Goal: Task Accomplishment & Management: Manage account settings

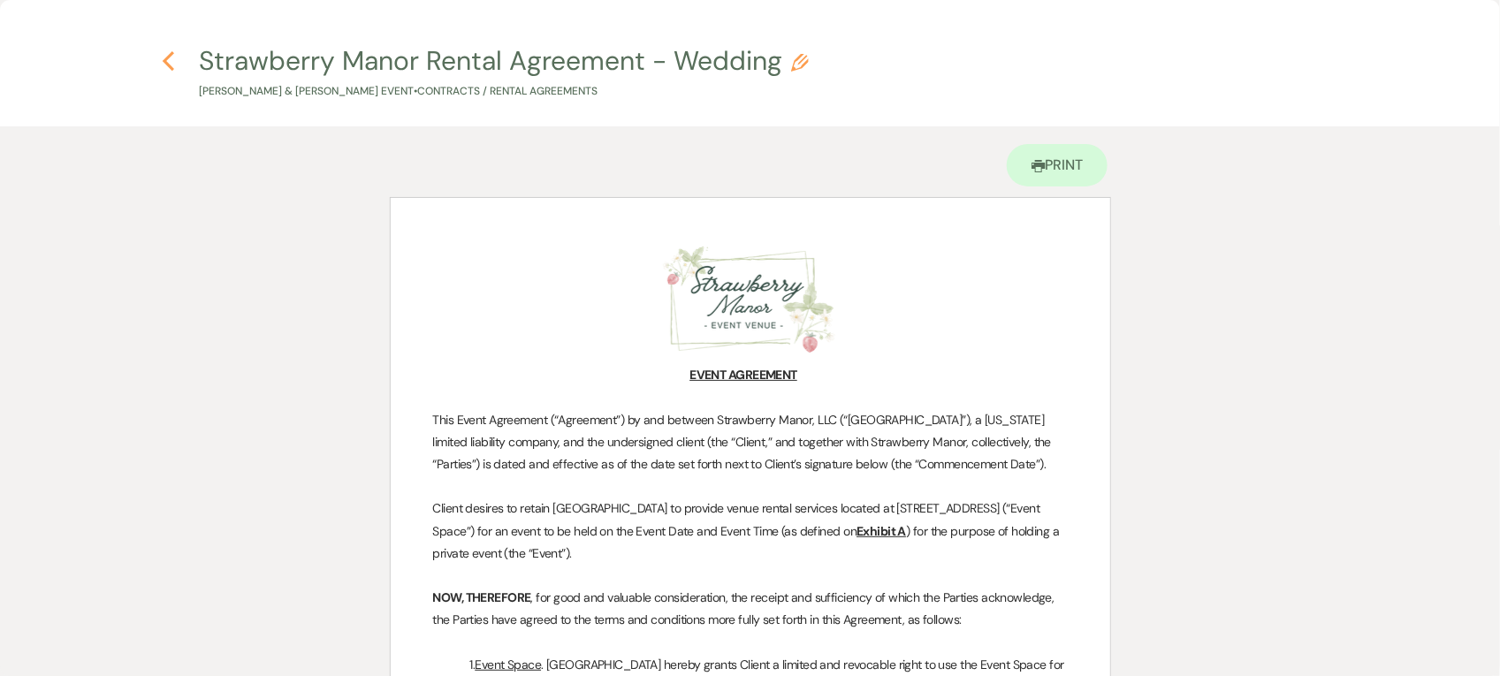
click at [169, 71] on icon "Previous" at bounding box center [168, 60] width 13 height 21
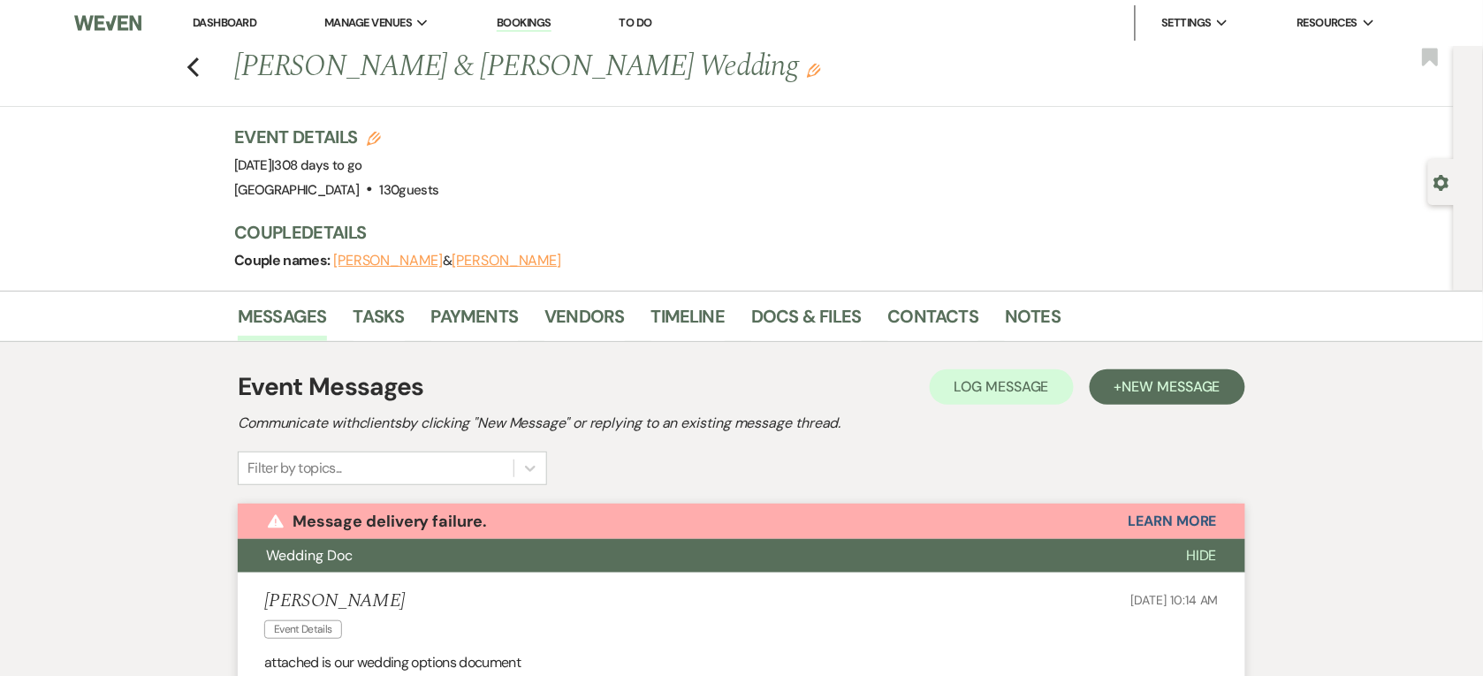
click at [241, 25] on link "Dashboard" at bounding box center [225, 22] width 64 height 15
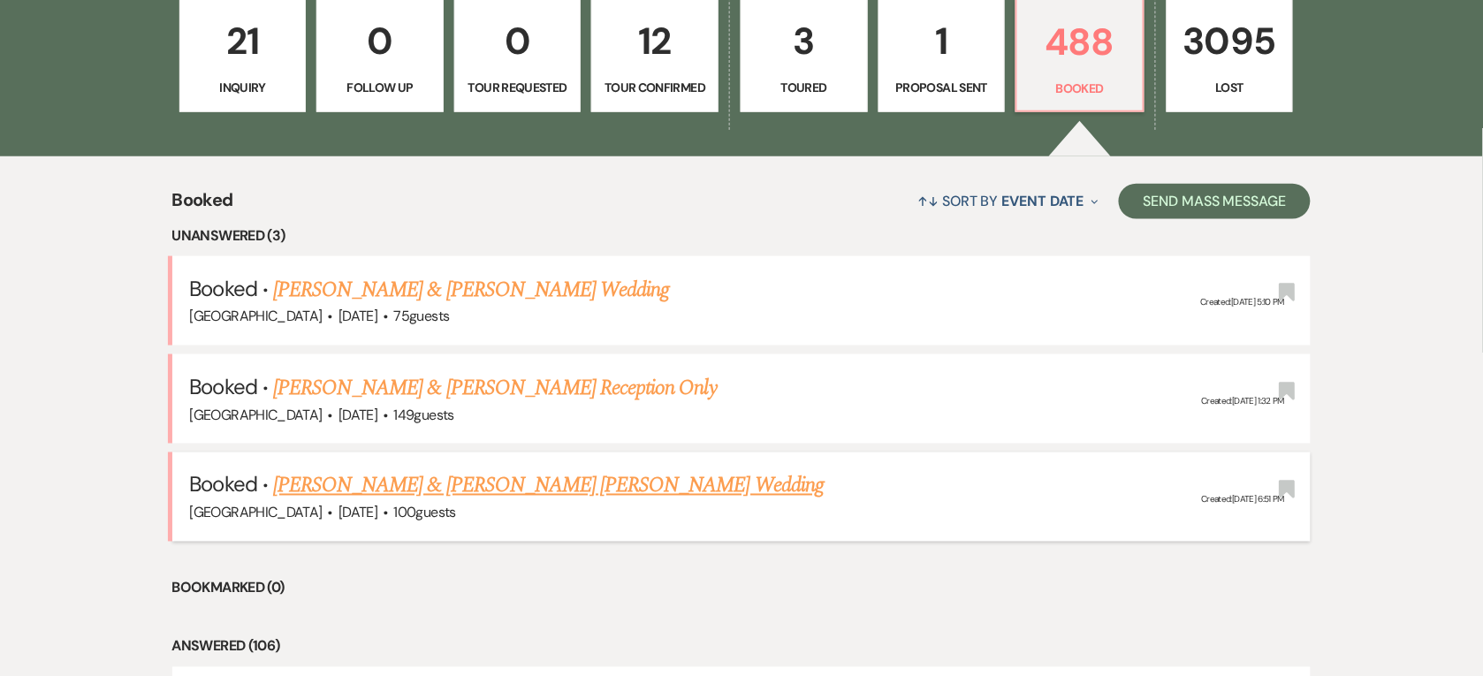
scroll to position [663, 0]
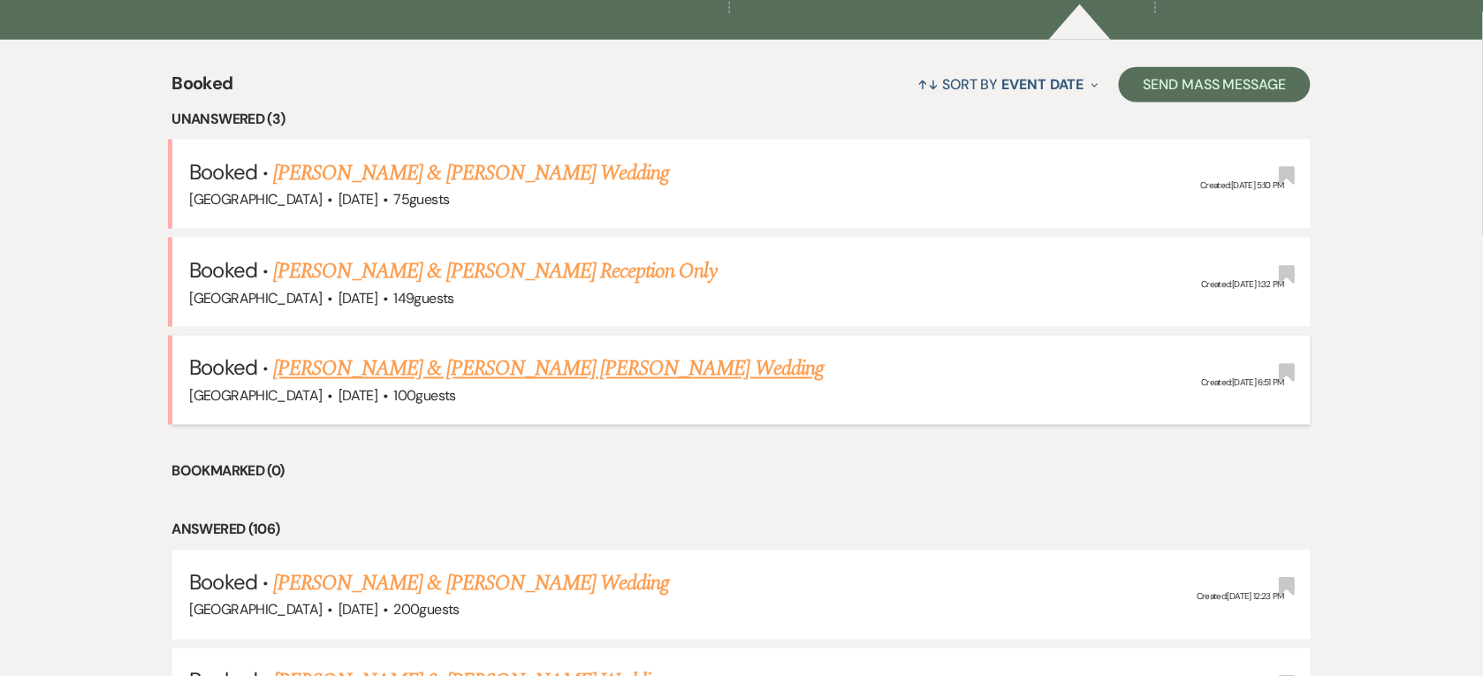
click at [415, 368] on link "Enrickey Basdao & Giovanna De Carvalho Peixoto's Wedding" at bounding box center [548, 370] width 551 height 32
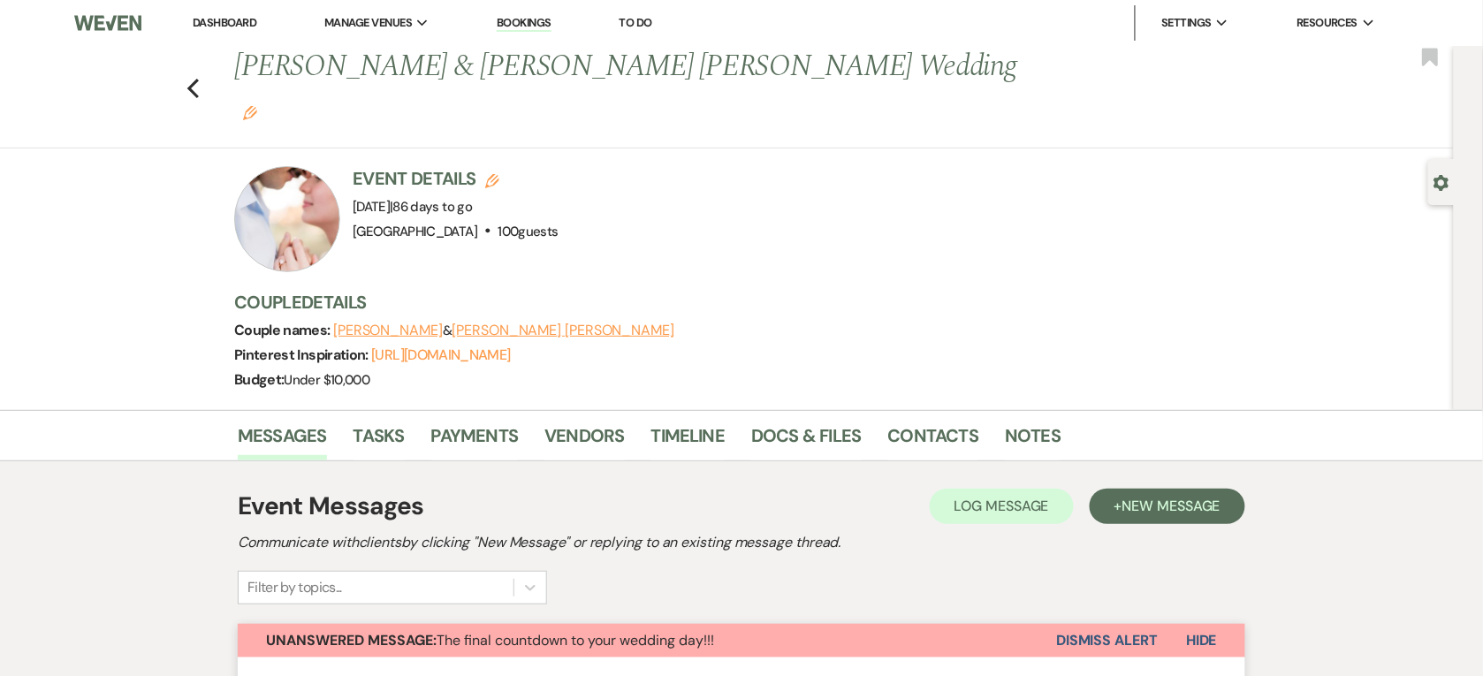
click at [235, 27] on link "Dashboard" at bounding box center [225, 22] width 64 height 15
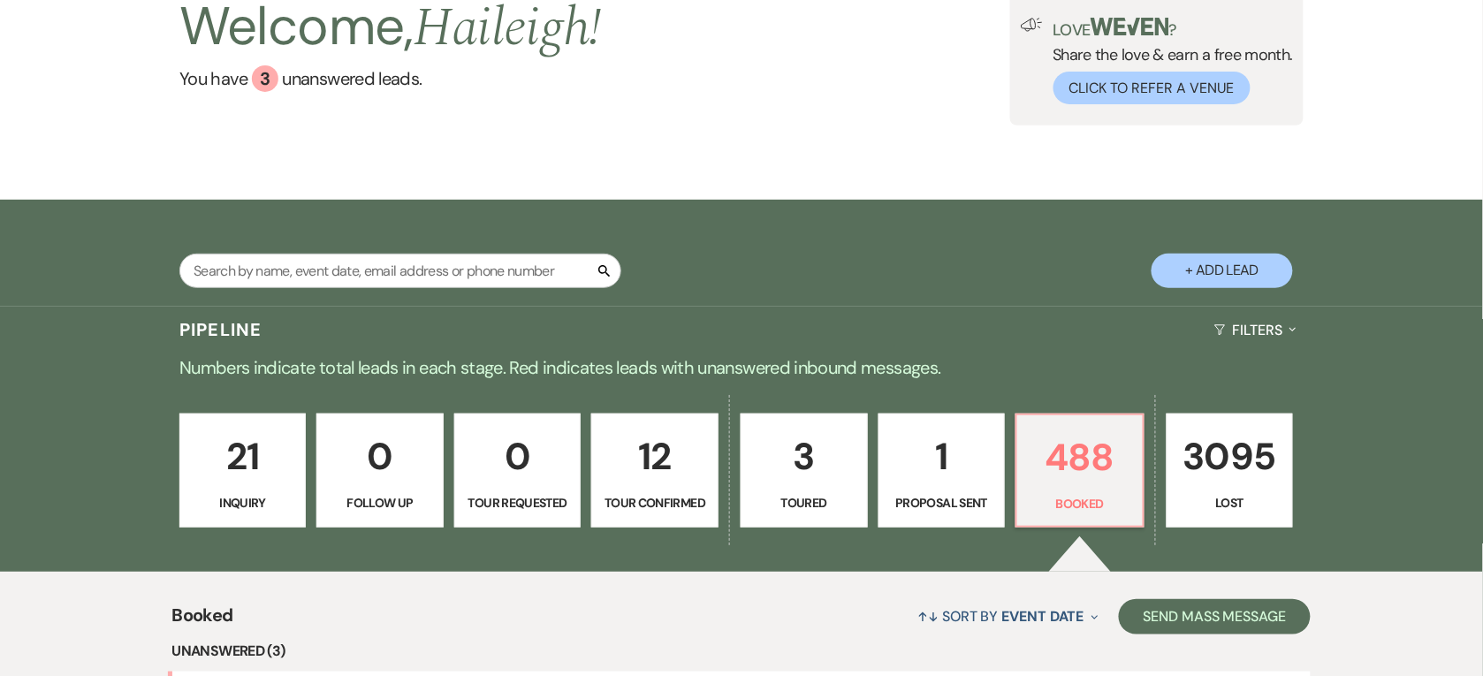
scroll to position [442, 0]
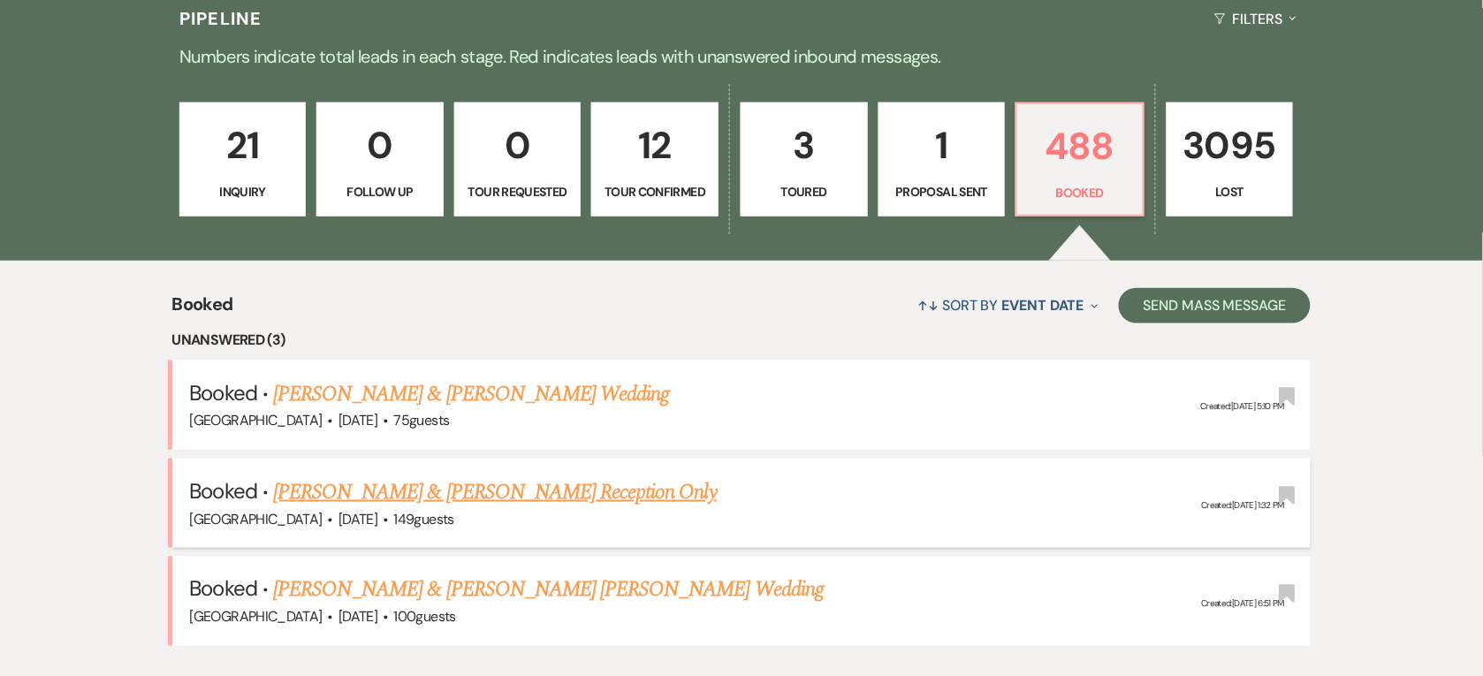
click at [559, 487] on link "David Cuevas & Patricia Todd's Reception Only" at bounding box center [495, 492] width 444 height 32
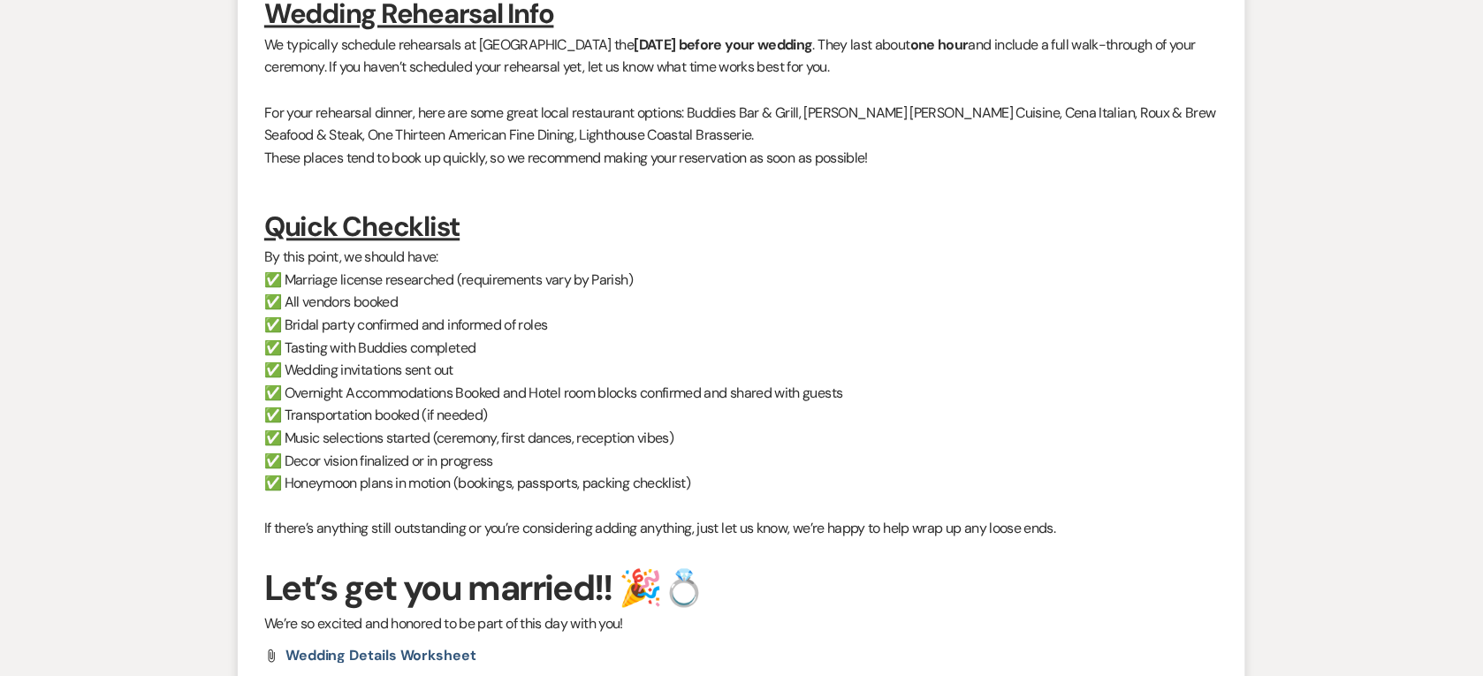
scroll to position [774, 0]
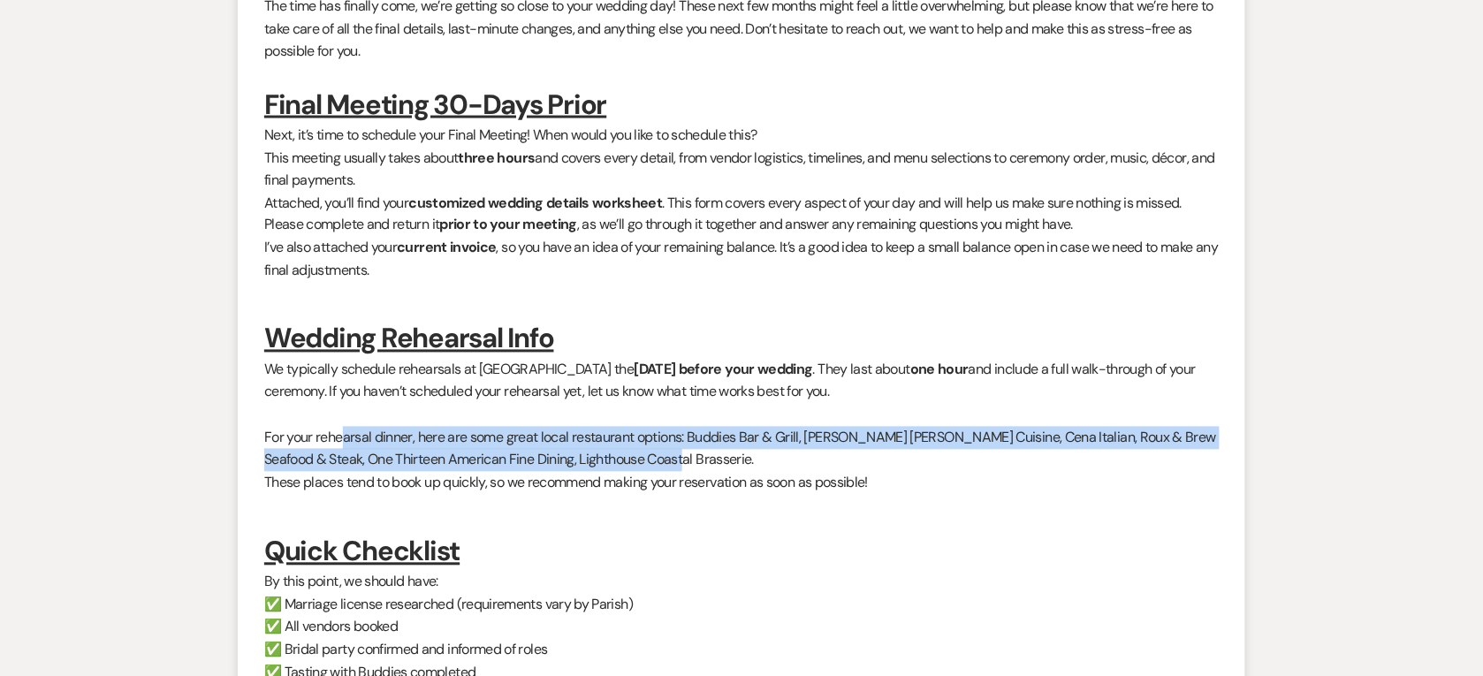
drag, startPoint x: 663, startPoint y: 461, endPoint x: 345, endPoint y: 431, distance: 319.7
click at [345, 431] on p "For your rehearsal dinner, here are some great local restaurant options: Buddie…" at bounding box center [741, 449] width 955 height 45
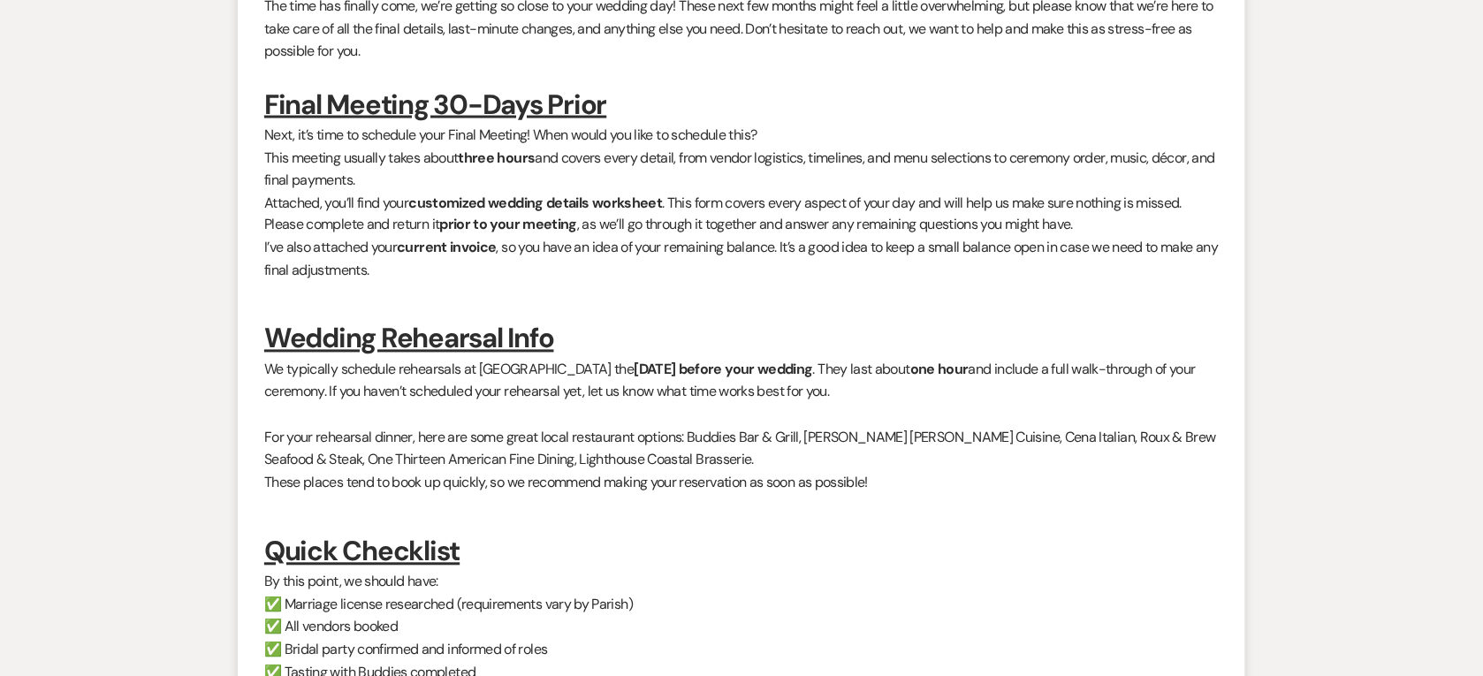
drag, startPoint x: 345, startPoint y: 431, endPoint x: 334, endPoint y: 451, distance: 22.2
click at [308, 447] on p "For your rehearsal dinner, here are some great local restaurant options: Buddie…" at bounding box center [741, 449] width 955 height 45
click at [665, 465] on p "For your rehearsal dinner, here are some great local restaurant options: Buddie…" at bounding box center [741, 449] width 955 height 45
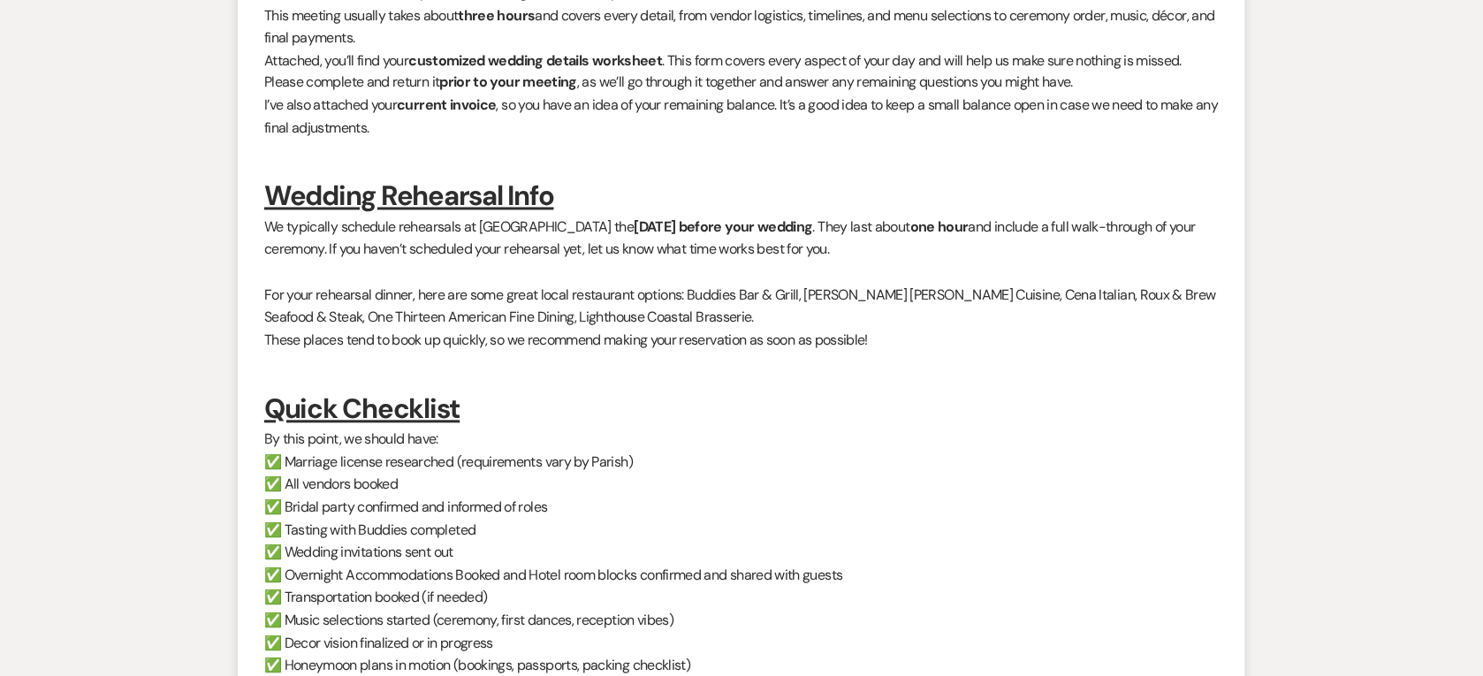
scroll to position [0, 0]
